Goal: Leave review/rating: Leave review/rating

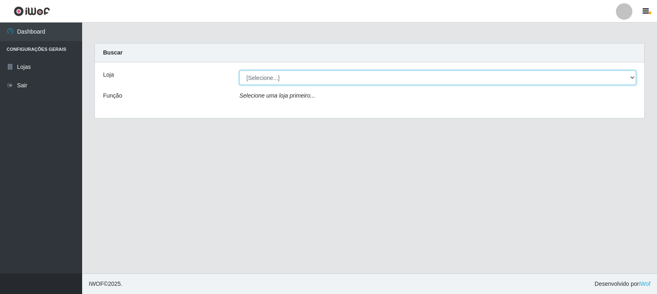
click at [340, 76] on select "[Selecione...] Rede Compras Supermercados - LOJA 3" at bounding box center [437, 78] width 397 height 14
select select "162"
click at [239, 71] on select "[Selecione...] Rede Compras Supermercados - LOJA 3" at bounding box center [437, 78] width 397 height 14
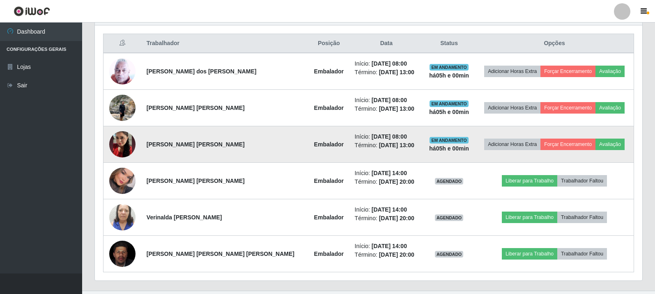
scroll to position [324, 0]
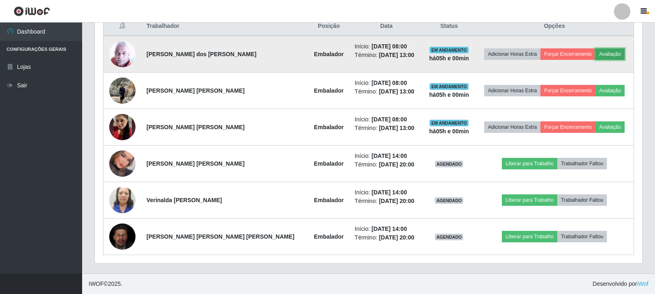
click at [603, 53] on button "Avaliação" at bounding box center [609, 53] width 29 height 11
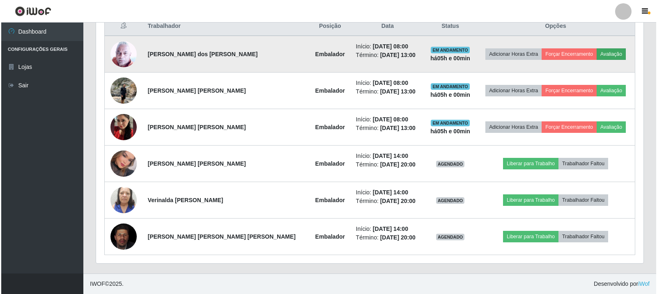
scroll to position [170, 543]
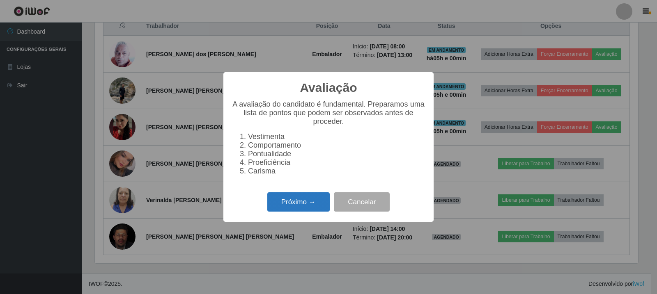
click at [310, 206] on button "Próximo →" at bounding box center [298, 202] width 62 height 19
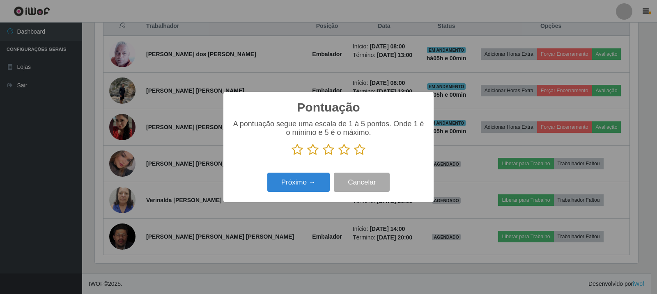
scroll to position [410480, 410107]
click at [358, 153] on icon at bounding box center [359, 150] width 11 height 12
click at [354, 156] on input "radio" at bounding box center [354, 156] width 0 height 0
click at [315, 178] on button "Próximo →" at bounding box center [298, 182] width 62 height 19
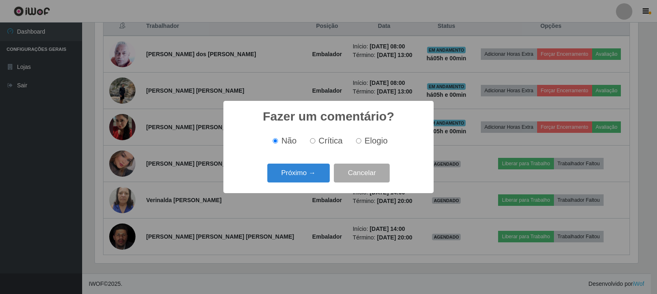
click at [361, 137] on label "Elogio" at bounding box center [370, 140] width 35 height 9
click at [361, 138] on input "Elogio" at bounding box center [358, 140] width 5 height 5
radio input "true"
click at [282, 140] on span "Não" at bounding box center [288, 140] width 15 height 9
click at [278, 140] on input "Não" at bounding box center [275, 140] width 5 height 5
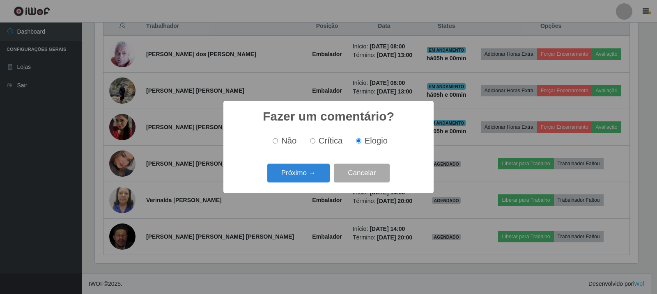
radio input "true"
click at [301, 175] on button "Próximo →" at bounding box center [298, 173] width 62 height 19
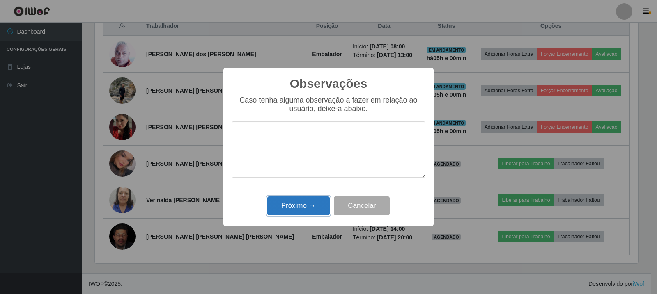
click at [301, 207] on button "Próximo →" at bounding box center [298, 206] width 62 height 19
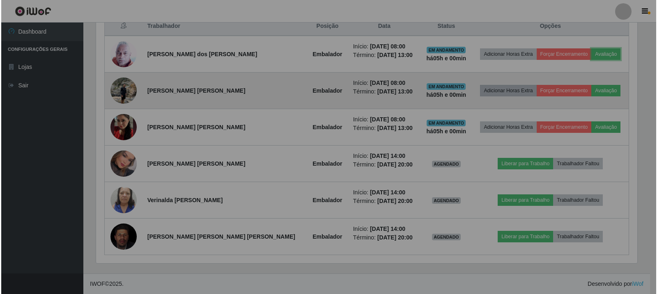
scroll to position [170, 547]
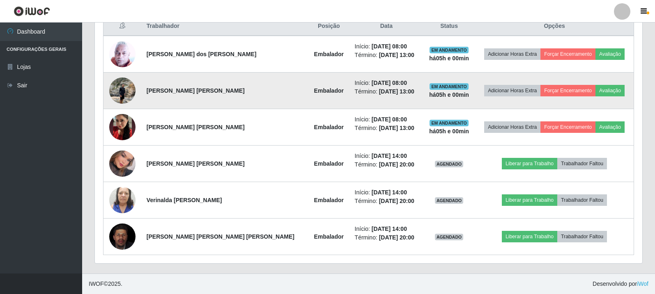
click at [114, 92] on img at bounding box center [122, 90] width 26 height 35
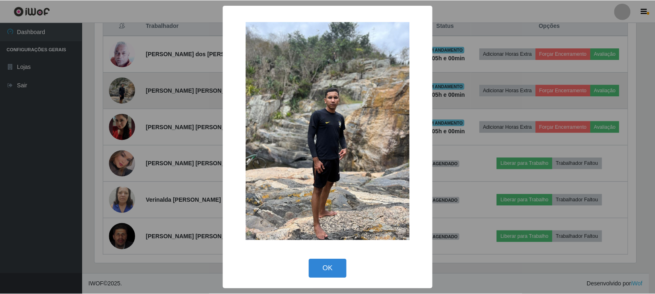
scroll to position [170, 543]
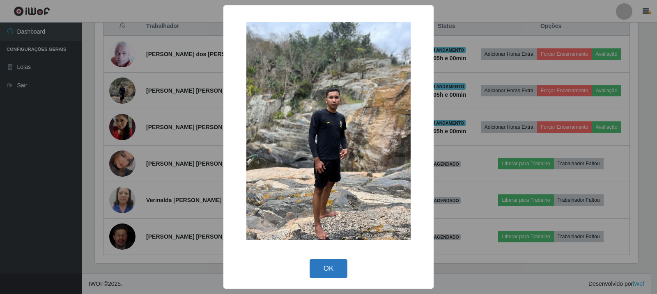
click at [346, 270] on button "OK" at bounding box center [329, 269] width 38 height 19
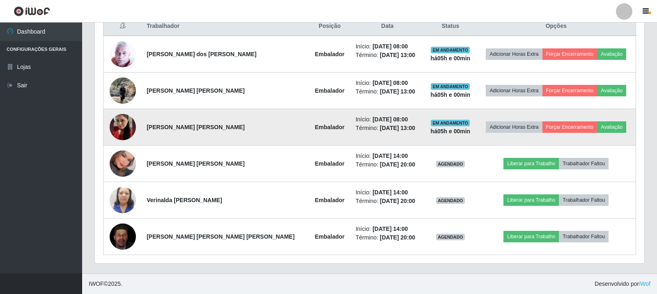
scroll to position [170, 547]
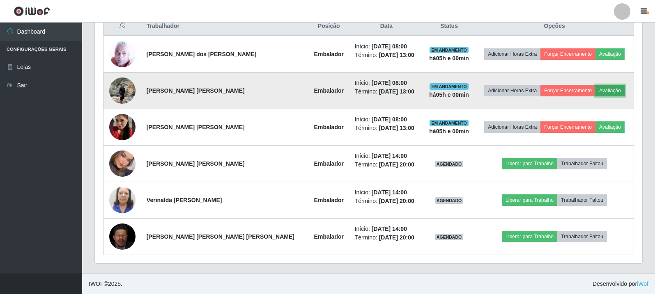
click at [597, 91] on button "Avaliação" at bounding box center [609, 90] width 29 height 11
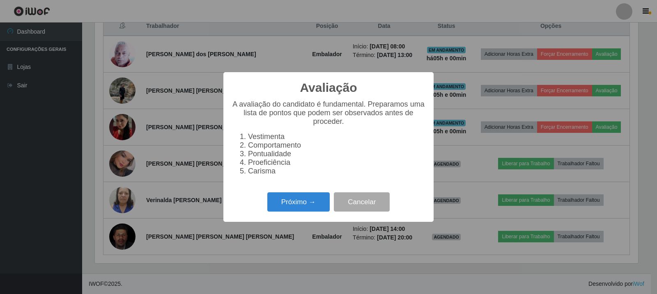
scroll to position [170, 543]
click at [321, 210] on button "Próximo →" at bounding box center [298, 202] width 62 height 19
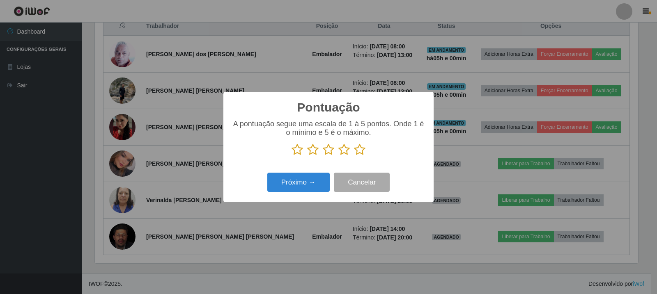
scroll to position [410480, 410107]
click at [358, 149] on icon at bounding box center [359, 150] width 11 height 12
click at [354, 156] on input "radio" at bounding box center [354, 156] width 0 height 0
click at [321, 174] on div "Próximo → Cancelar" at bounding box center [329, 182] width 194 height 23
click at [312, 192] on button "Próximo →" at bounding box center [298, 182] width 62 height 19
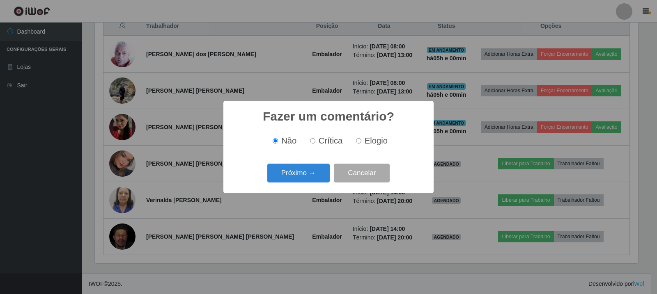
click at [363, 146] on label "Elogio" at bounding box center [370, 140] width 35 height 9
click at [361, 144] on input "Elogio" at bounding box center [358, 140] width 5 height 5
radio input "true"
click at [307, 177] on button "Próximo →" at bounding box center [298, 173] width 62 height 19
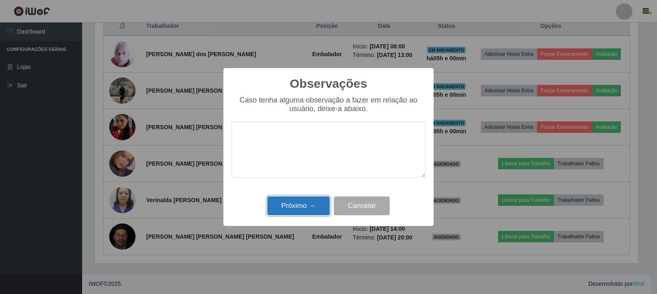
click at [303, 207] on button "Próximo →" at bounding box center [298, 206] width 62 height 19
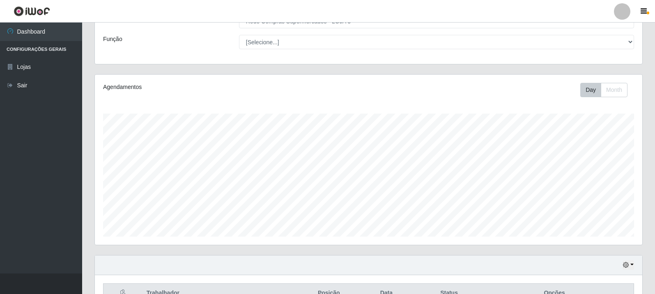
scroll to position [0, 0]
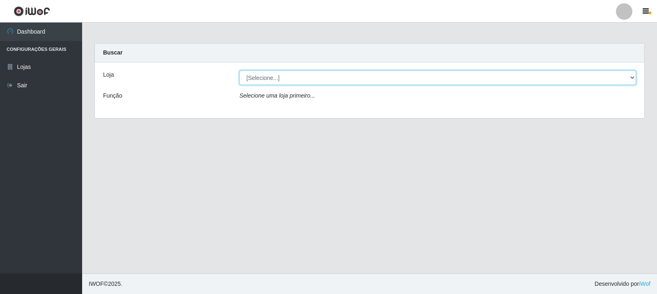
click at [547, 74] on select "[Selecione...] Rede Compras Supermercados - LOJA 3" at bounding box center [437, 78] width 397 height 14
select select "162"
click at [239, 71] on select "[Selecione...] Rede Compras Supermercados - LOJA 3" at bounding box center [437, 78] width 397 height 14
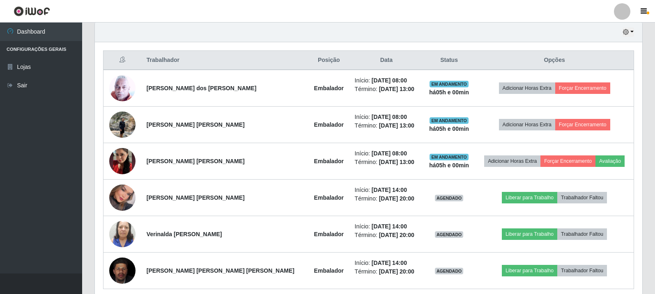
scroll to position [324, 0]
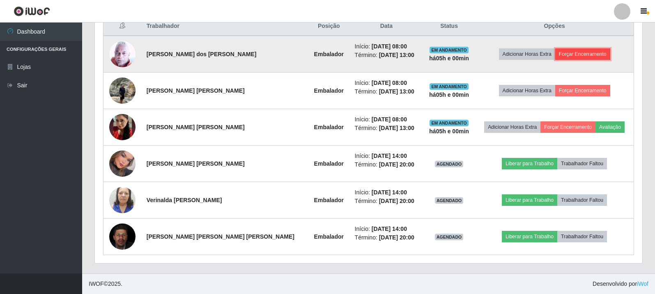
click at [595, 55] on button "Forçar Encerramento" at bounding box center [582, 53] width 55 height 11
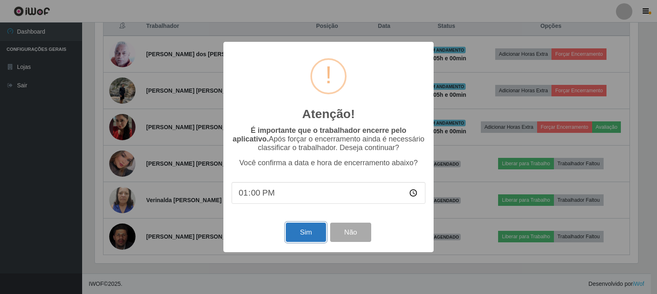
click at [312, 236] on button "Sim" at bounding box center [306, 232] width 40 height 19
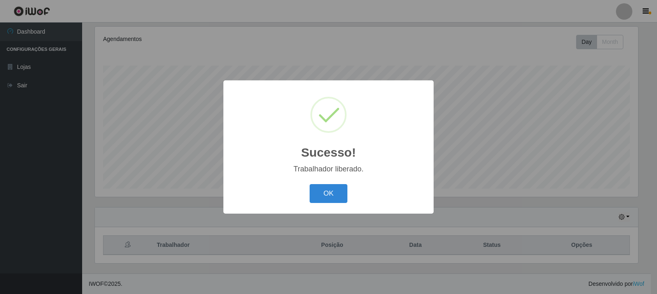
click at [571, 88] on div "Sucesso! × Trabalhador liberado. OK Cancel" at bounding box center [328, 147] width 657 height 294
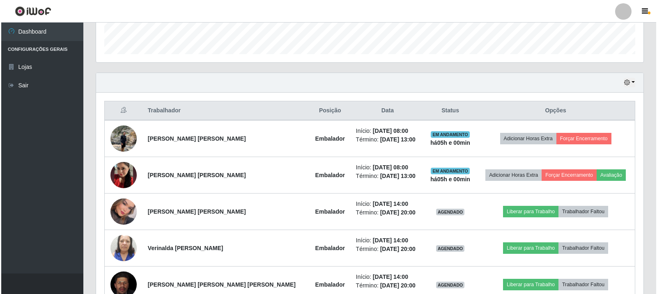
scroll to position [287, 0]
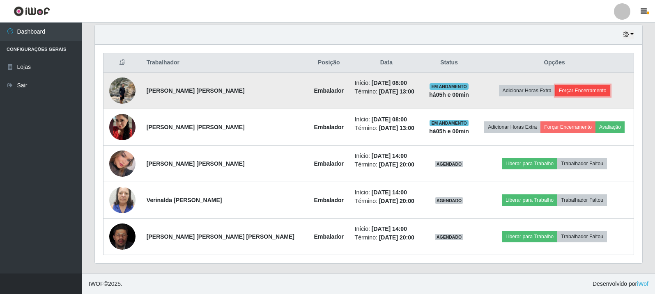
drag, startPoint x: 571, startPoint y: 88, endPoint x: 590, endPoint y: 90, distance: 19.4
click at [590, 90] on button "Forçar Encerramento" at bounding box center [582, 90] width 55 height 11
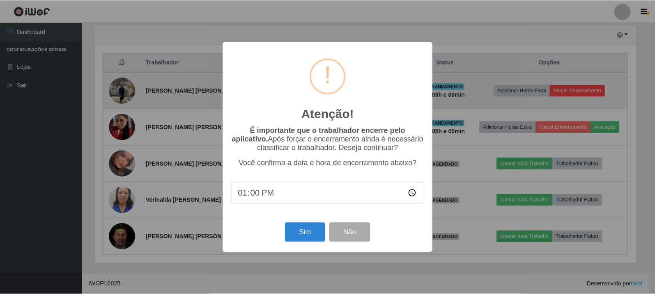
scroll to position [170, 543]
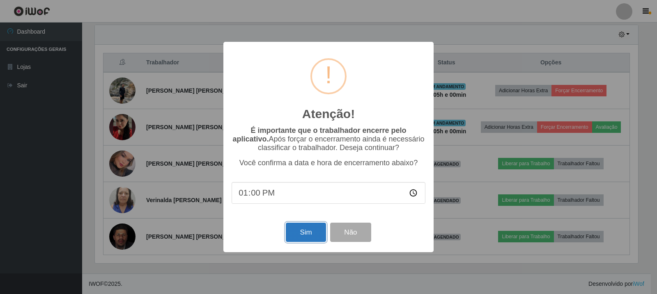
click at [310, 232] on button "Sim" at bounding box center [306, 232] width 40 height 19
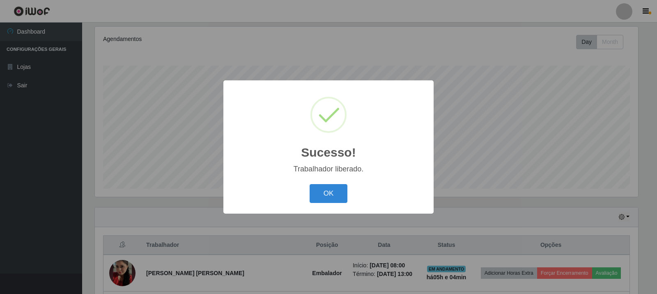
click at [309, 211] on div "Sucesso! × Trabalhador liberado. OK Cancel" at bounding box center [328, 146] width 210 height 133
click at [316, 199] on button "OK" at bounding box center [329, 193] width 38 height 19
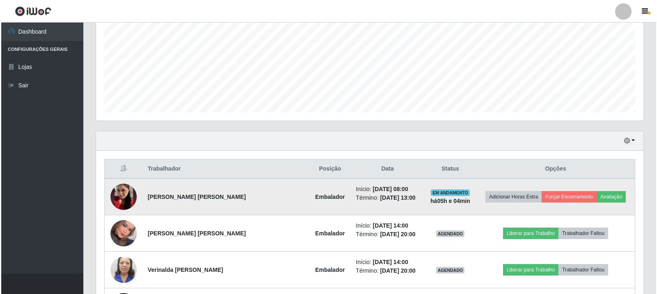
scroll to position [228, 0]
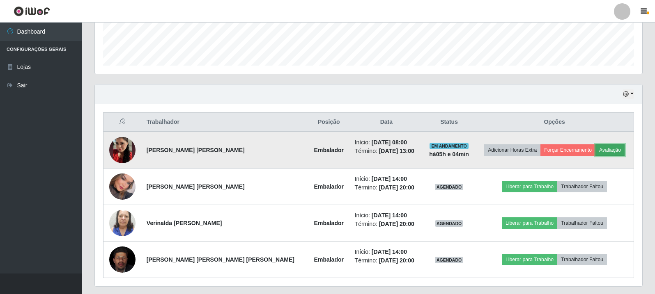
click at [603, 154] on button "Avaliação" at bounding box center [609, 150] width 29 height 11
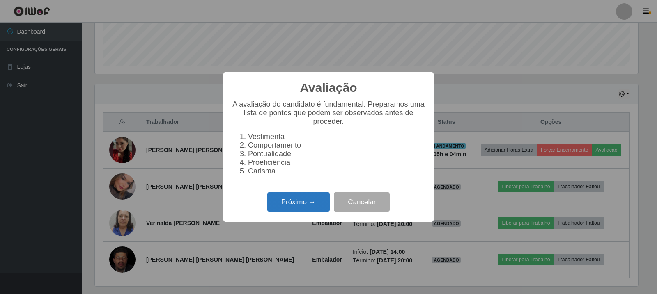
click at [317, 201] on button "Próximo →" at bounding box center [298, 202] width 62 height 19
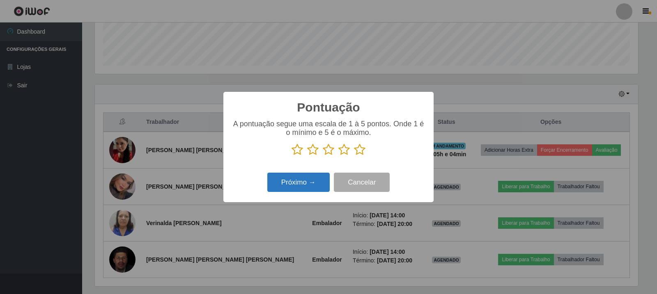
scroll to position [410480, 410107]
click at [368, 145] on p at bounding box center [329, 150] width 194 height 12
click at [362, 149] on icon at bounding box center [359, 150] width 11 height 12
click at [354, 156] on input "radio" at bounding box center [354, 156] width 0 height 0
click at [322, 174] on button "Próximo →" at bounding box center [298, 182] width 62 height 19
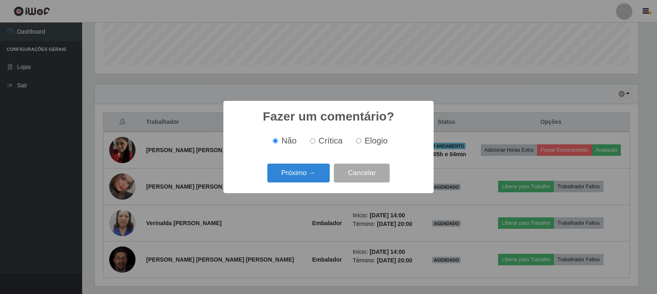
click at [373, 141] on span "Elogio" at bounding box center [376, 140] width 23 height 9
click at [361, 141] on input "Elogio" at bounding box center [358, 140] width 5 height 5
radio input "true"
click at [316, 170] on button "Próximo →" at bounding box center [298, 173] width 62 height 19
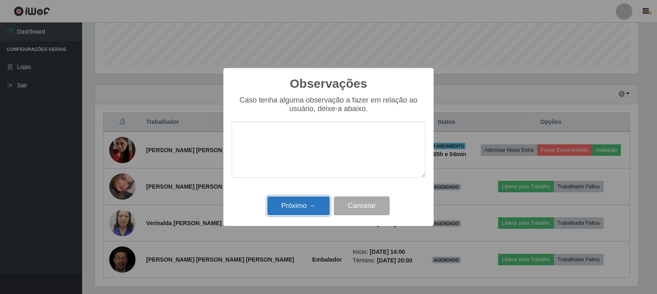
click at [313, 209] on button "Próximo →" at bounding box center [298, 206] width 62 height 19
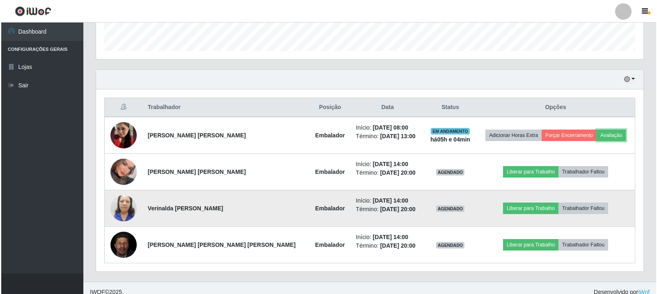
scroll to position [251, 0]
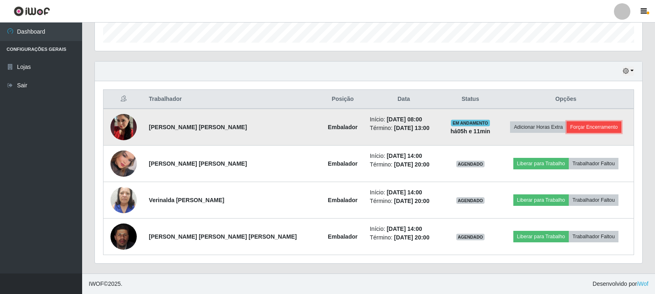
click at [577, 127] on button "Forçar Encerramento" at bounding box center [594, 127] width 55 height 11
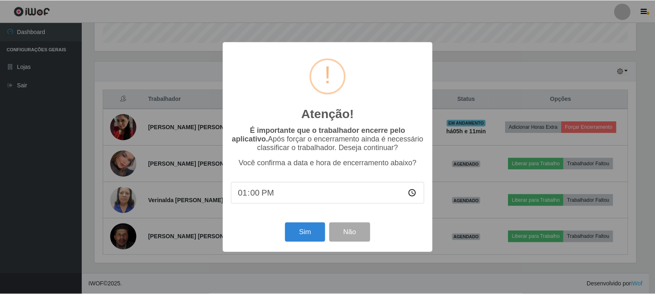
scroll to position [170, 543]
click at [309, 232] on button "Sim" at bounding box center [306, 232] width 40 height 19
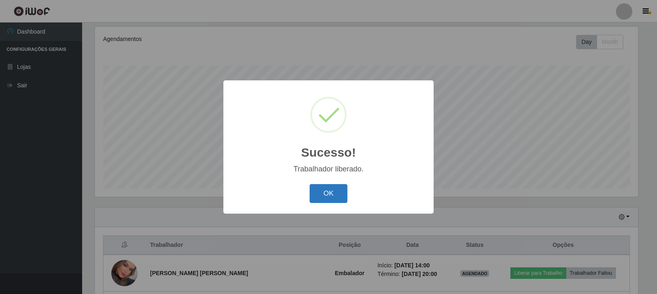
click at [322, 193] on button "OK" at bounding box center [329, 193] width 38 height 19
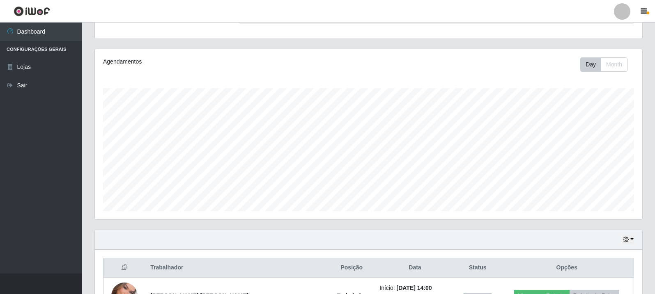
scroll to position [173, 0]
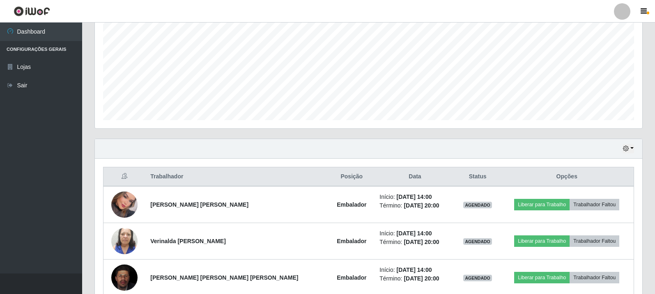
click at [552, 5] on header "Perfil Alterar Senha Sair" at bounding box center [327, 11] width 655 height 23
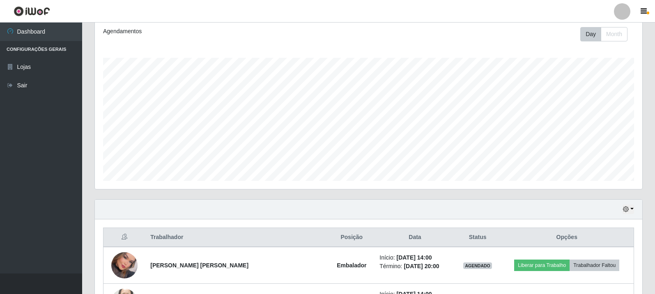
scroll to position [91, 0]
